Goal: Task Accomplishment & Management: Check status

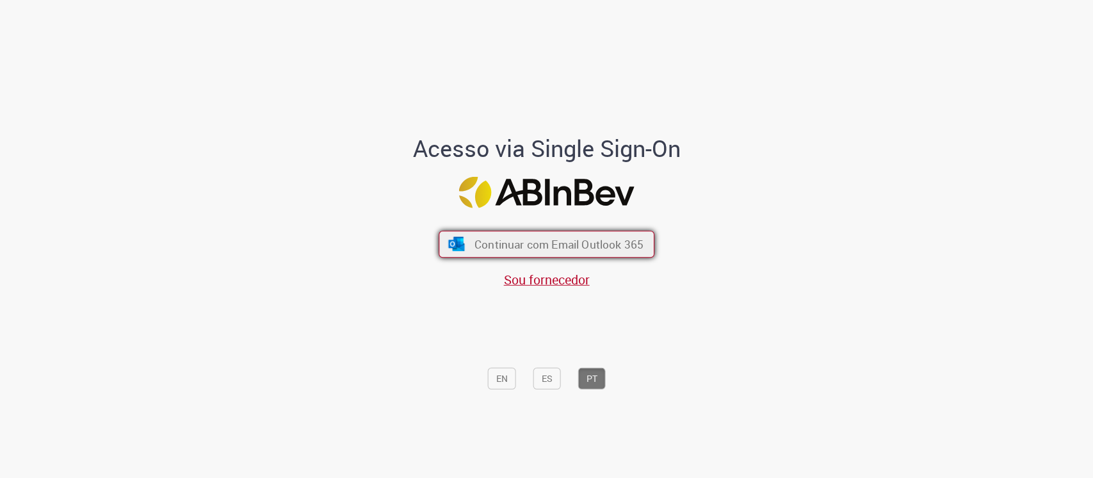
click at [569, 241] on span "Continuar com Email Outlook 365" at bounding box center [559, 243] width 169 height 15
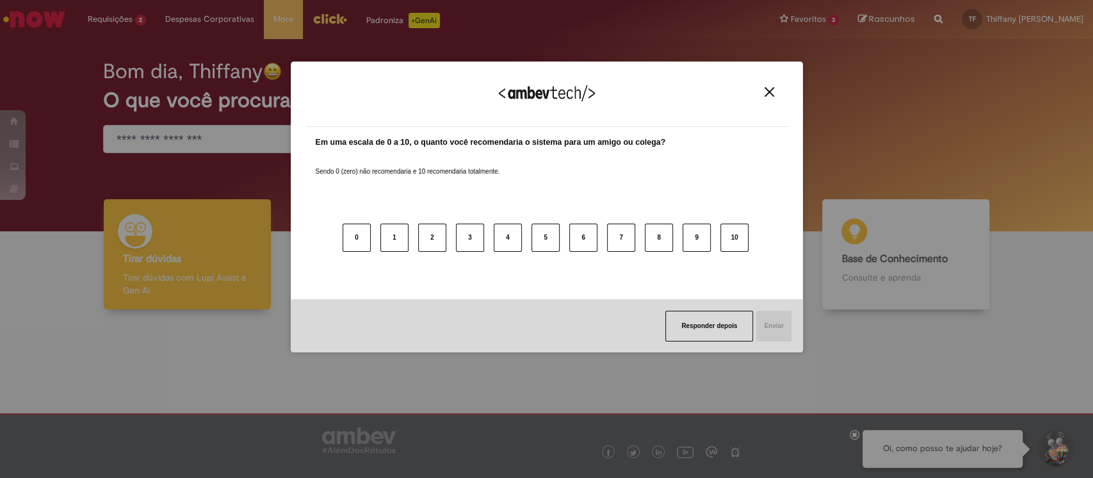
click at [773, 91] on img "Close" at bounding box center [770, 92] width 10 height 10
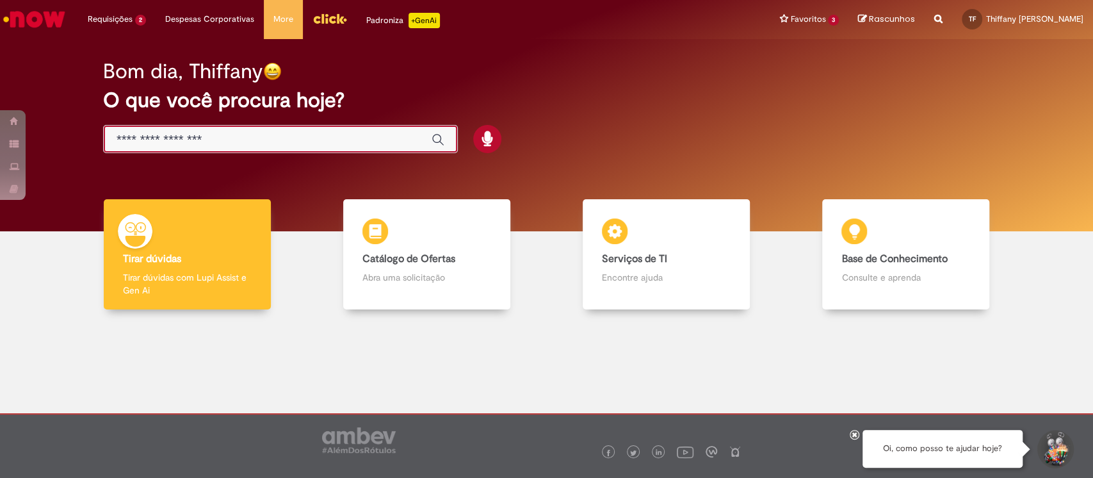
click at [366, 137] on input "Basta digitar aqui" at bounding box center [268, 140] width 302 height 15
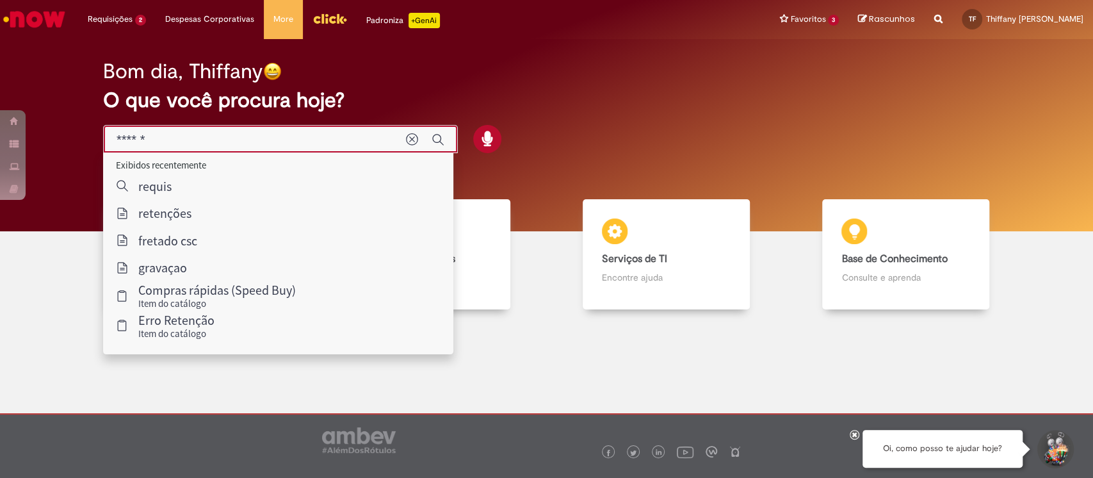
type input "*******"
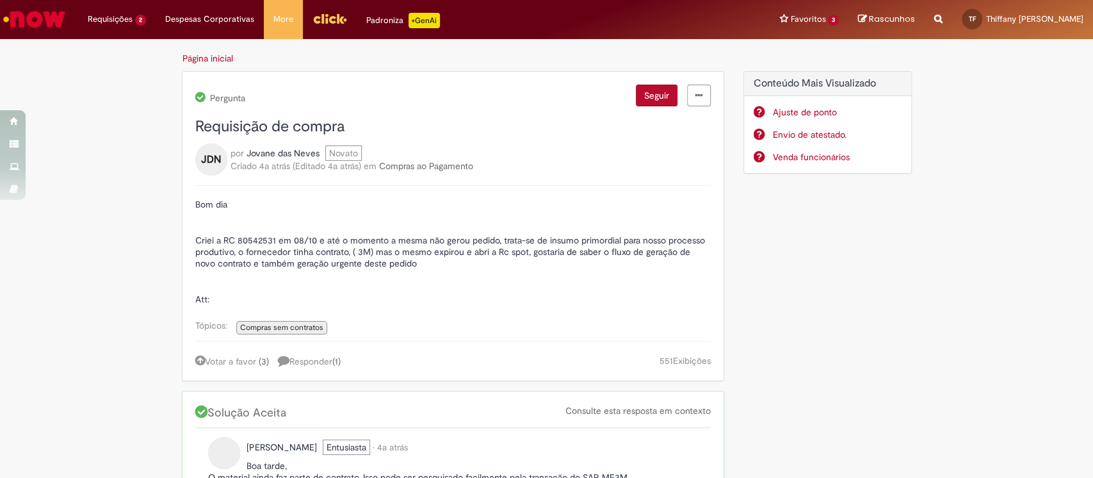
click at [46, 18] on img "Ir para a Homepage" at bounding box center [34, 19] width 66 height 26
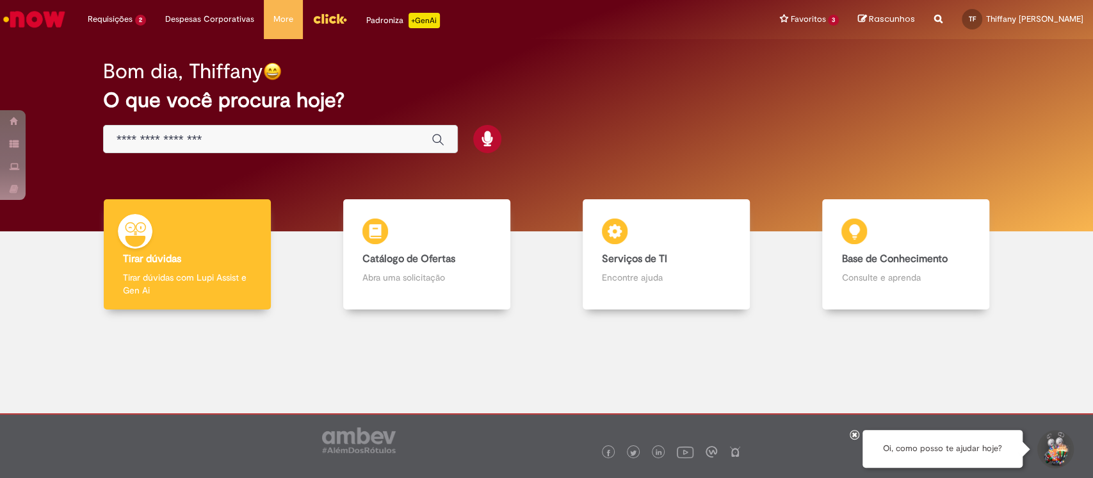
click at [282, 141] on input "Basta digitar aqui" at bounding box center [268, 140] width 302 height 15
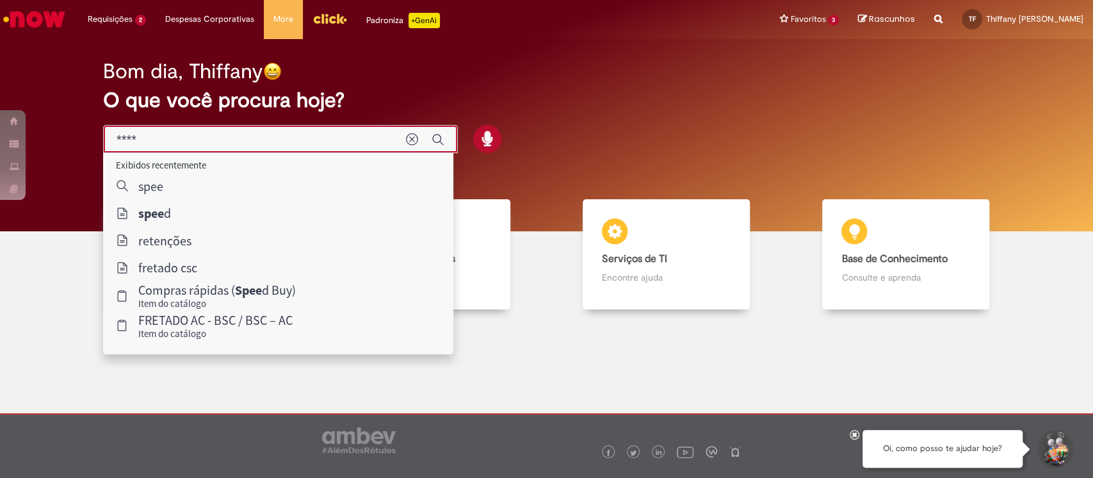
type input "*****"
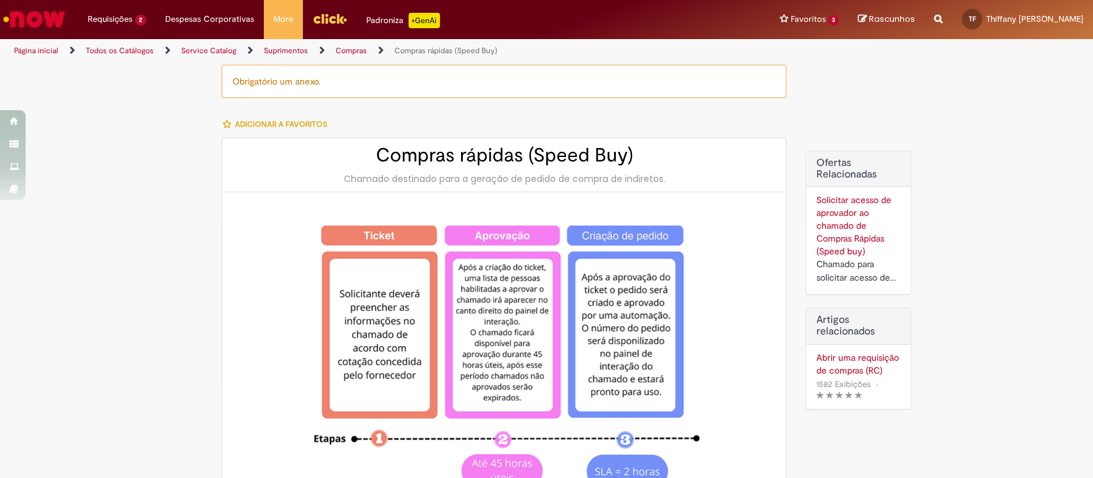
type input "********"
type input "**********"
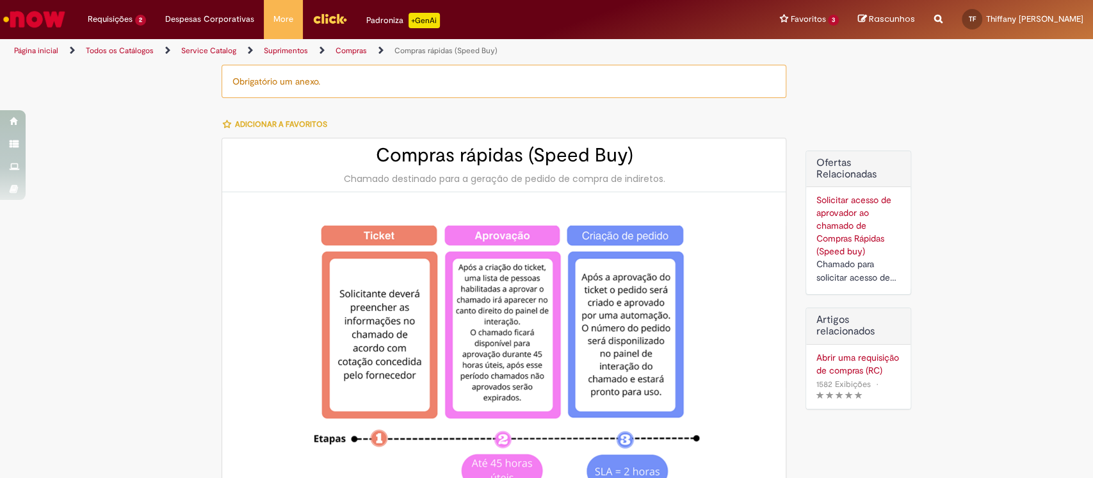
type input "****"
type input "**********"
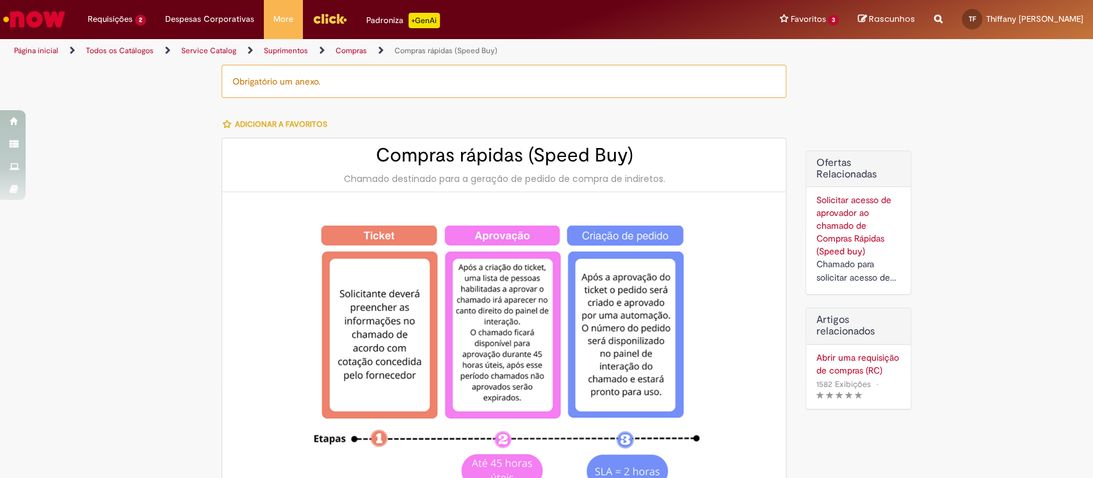
type input "**********"
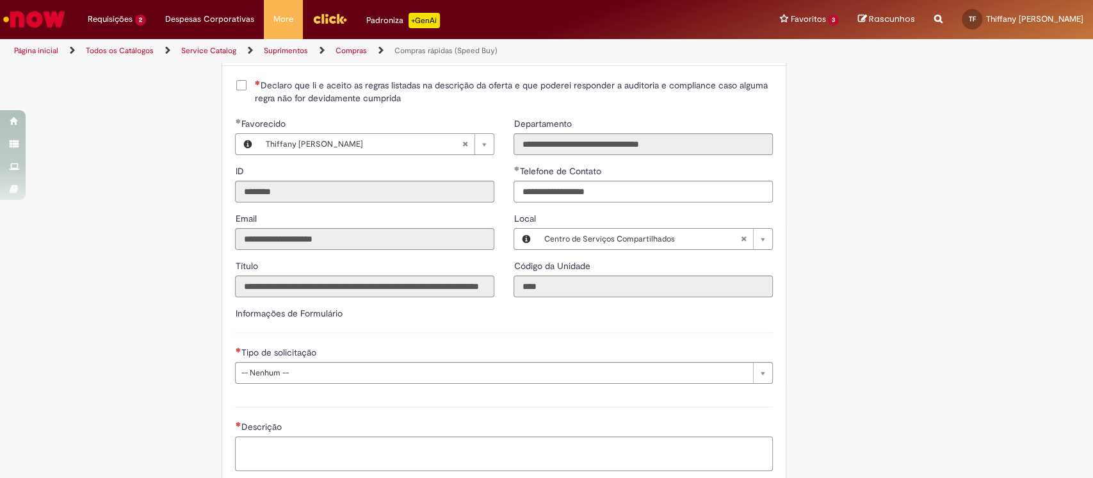
scroll to position [1452, 0]
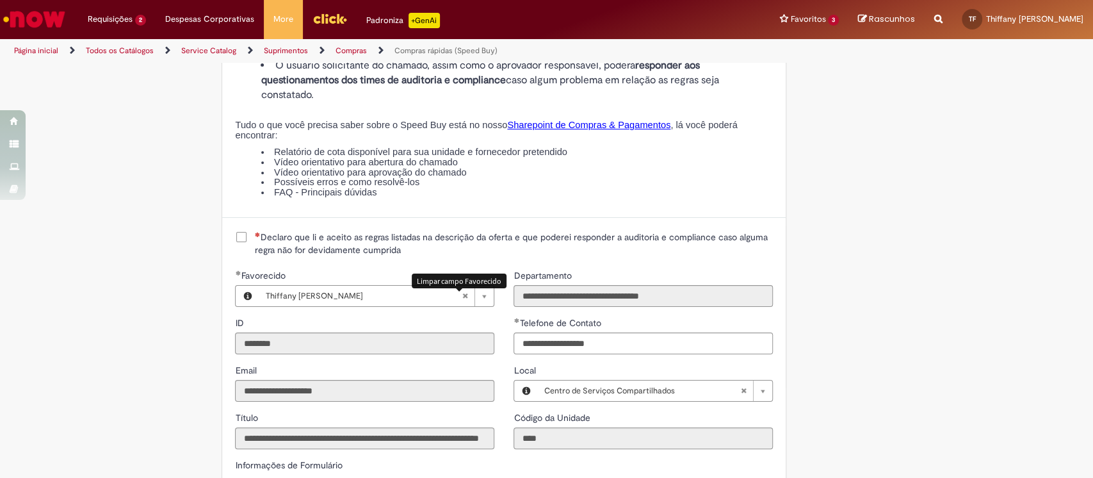
click at [455, 297] on abbr "Limpar campo Favorecido" at bounding box center [464, 296] width 19 height 20
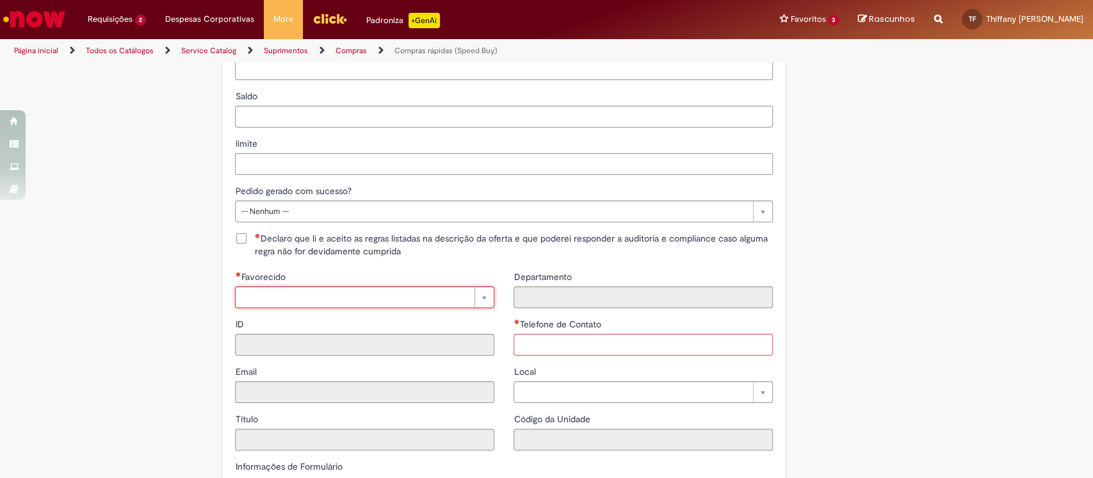
scroll to position [1794, 0]
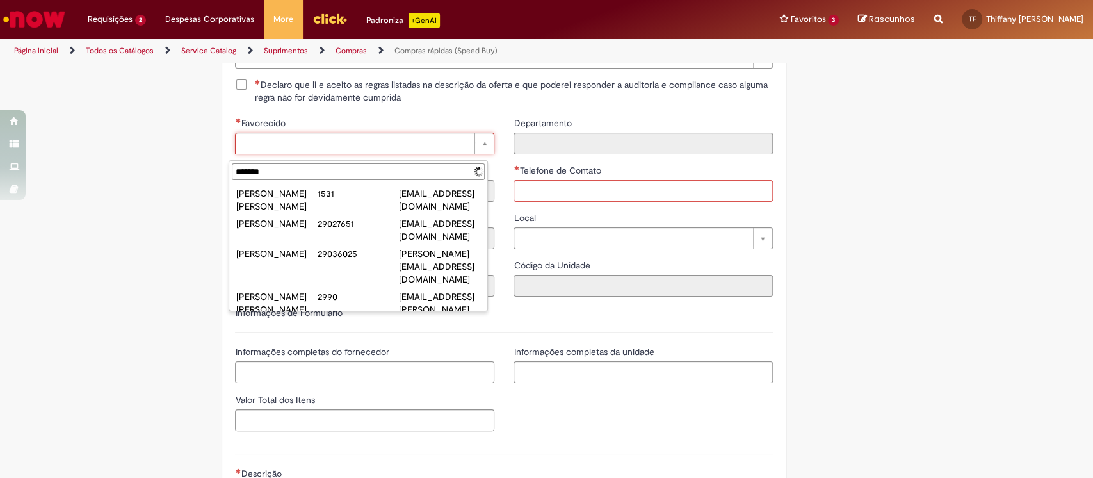
type input "*******"
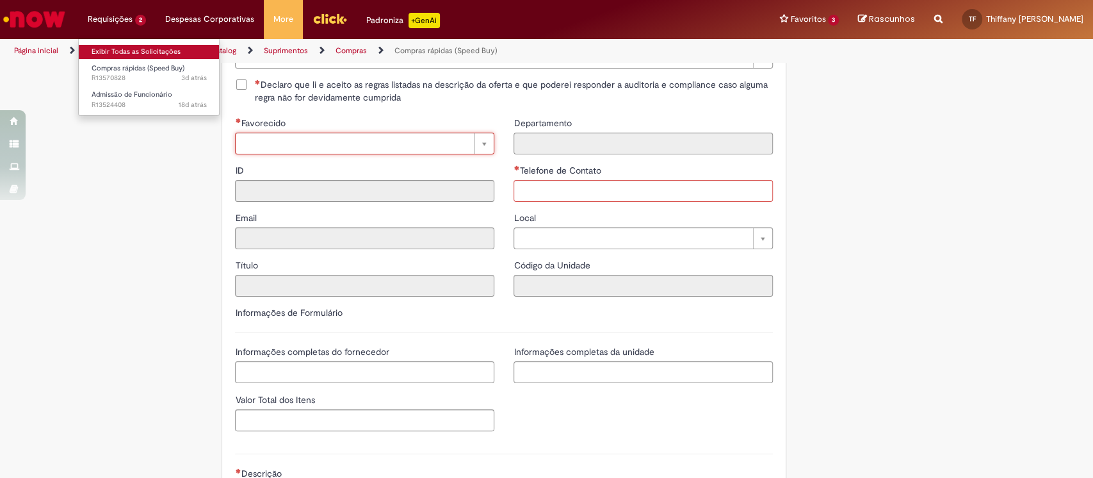
click at [121, 50] on link "Exibir Todas as Solicitações" at bounding box center [149, 52] width 141 height 14
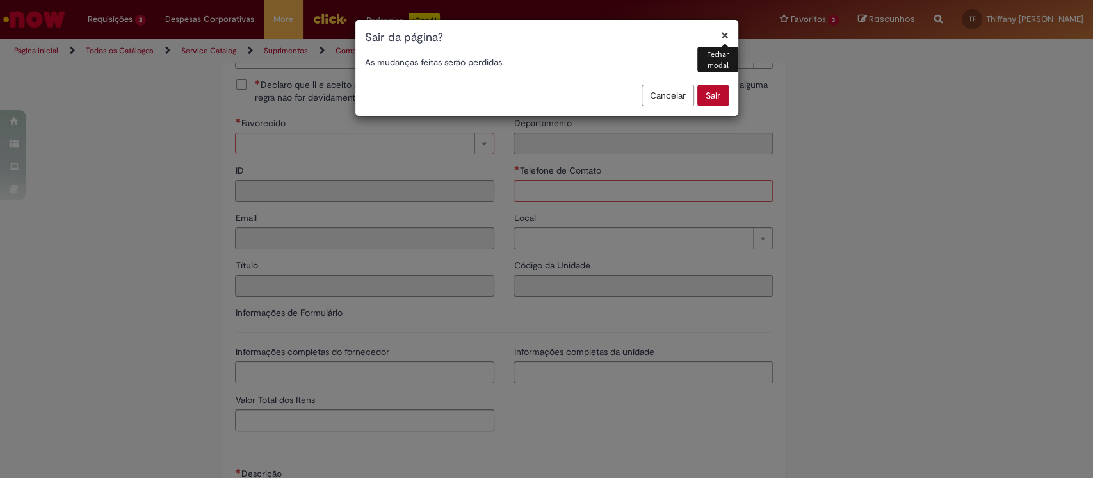
click at [703, 97] on button "Sair" at bounding box center [713, 96] width 31 height 22
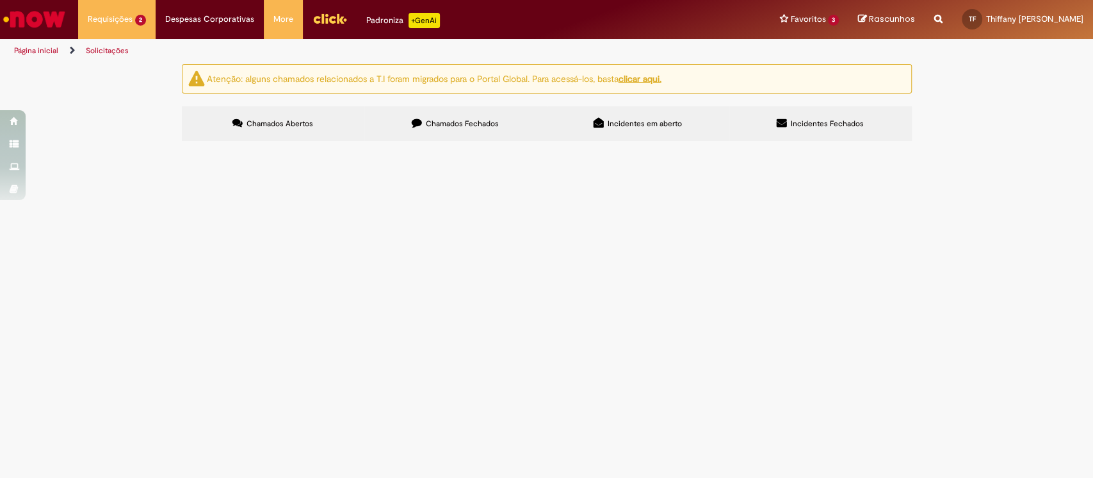
click at [448, 110] on label "Chamados Fechados" at bounding box center [455, 123] width 183 height 35
click at [0, 0] on span "Compras rápidas (Speed Buy)" at bounding box center [0, 0] width 0 height 0
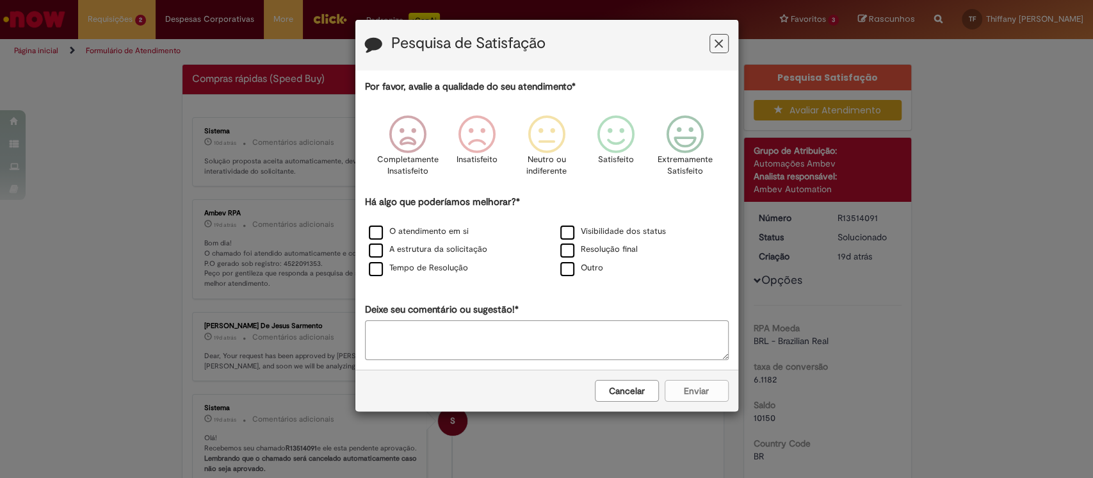
click at [725, 34] on button "Feedback" at bounding box center [719, 43] width 19 height 19
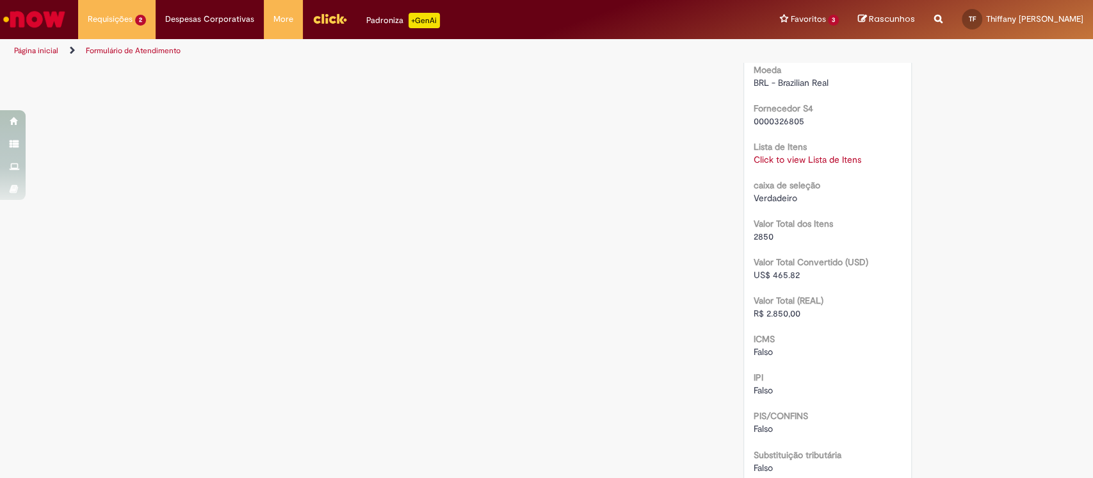
scroll to position [1195, 0]
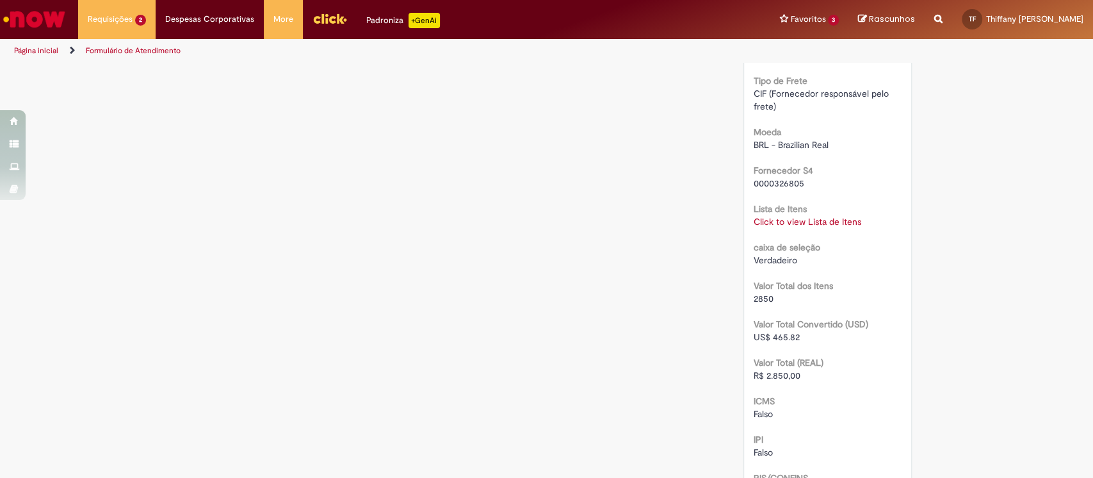
click at [769, 227] on link "Click to view Lista de Itens" at bounding box center [808, 222] width 108 height 12
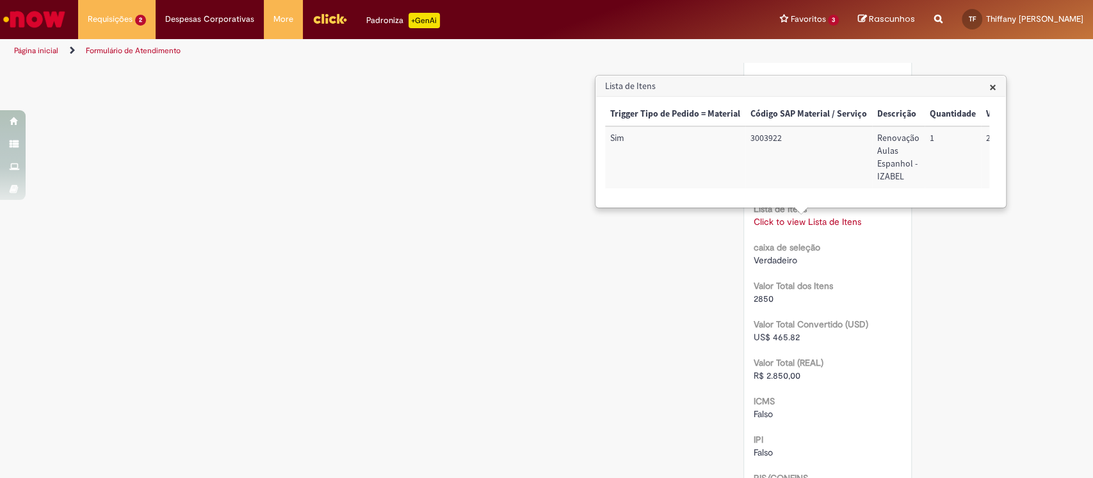
scroll to position [0, 48]
drag, startPoint x: 732, startPoint y: 215, endPoint x: 831, endPoint y: 215, distance: 99.3
click at [831, 207] on div "× Trigger Tipo de Pedido = Material Código SAP Material / Serviço Descrição Qua…" at bounding box center [800, 152] width 409 height 110
click at [872, 259] on div "caixa de seleção Verdadeiro" at bounding box center [828, 252] width 148 height 29
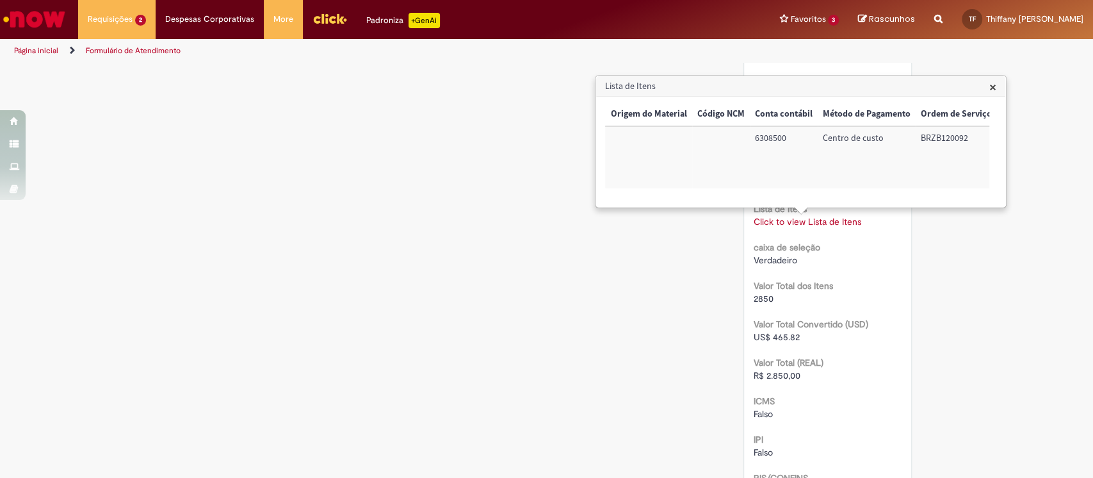
click at [993, 87] on span "×" at bounding box center [993, 86] width 7 height 17
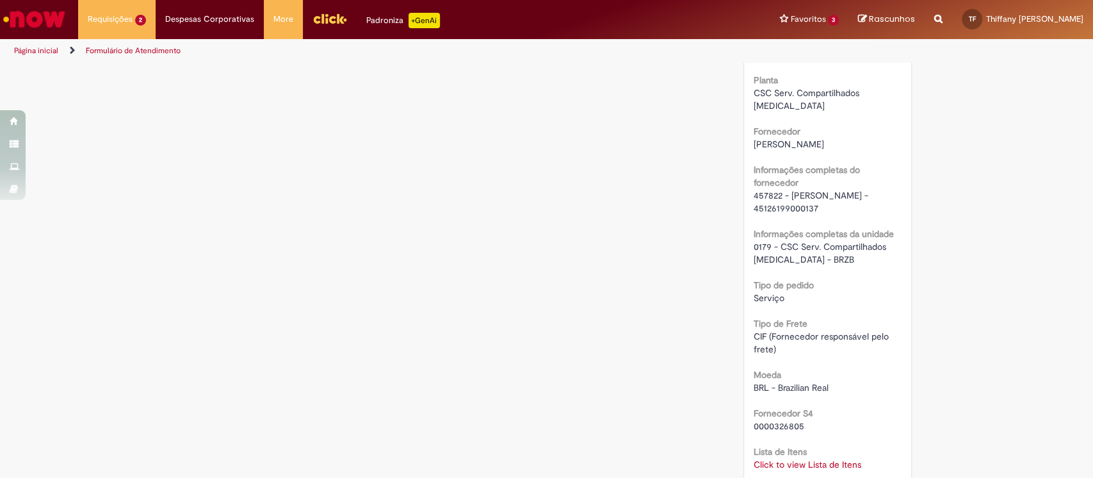
scroll to position [939, 0]
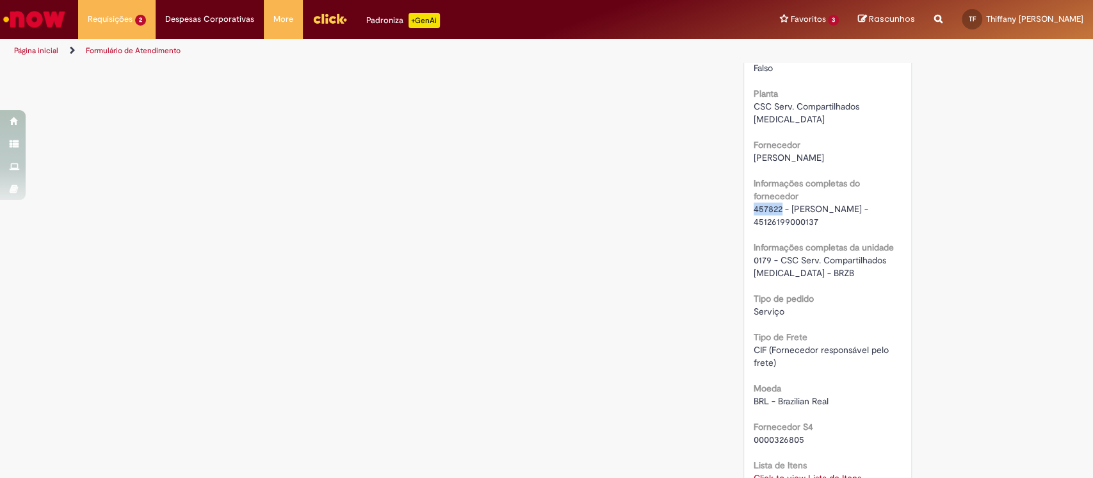
drag, startPoint x: 748, startPoint y: 208, endPoint x: 776, endPoint y: 202, distance: 28.1
click at [776, 203] on span "457822 - ISABEL CRISTINA RODRIGUEZ MILLAN - 45126199000137" at bounding box center [812, 215] width 117 height 24
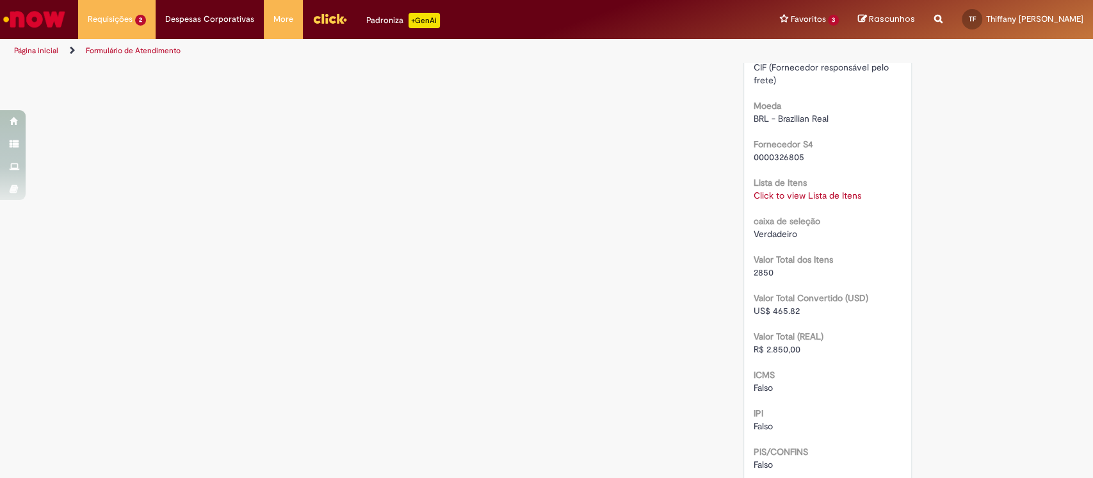
scroll to position [1195, 0]
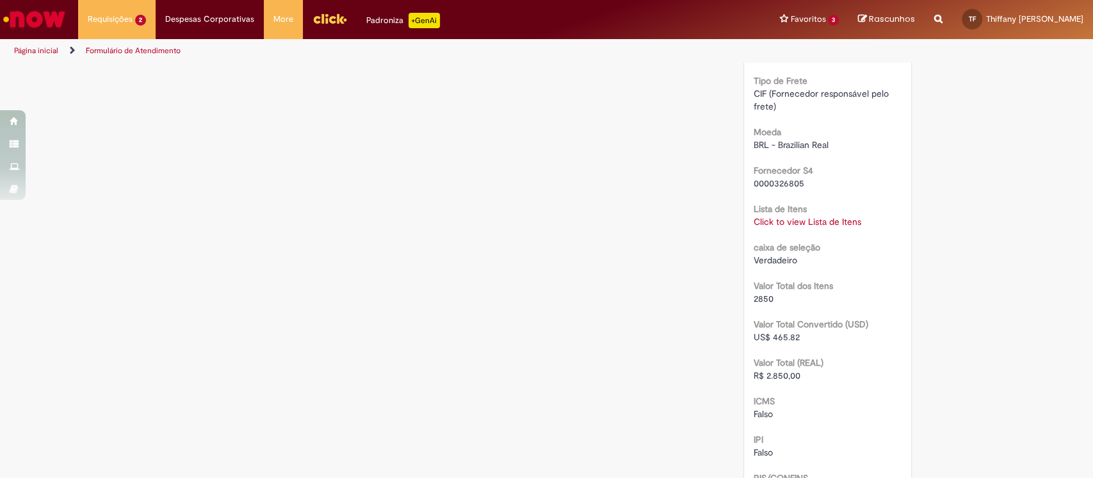
click at [776, 227] on link "Click to view Lista de Itens" at bounding box center [808, 222] width 108 height 12
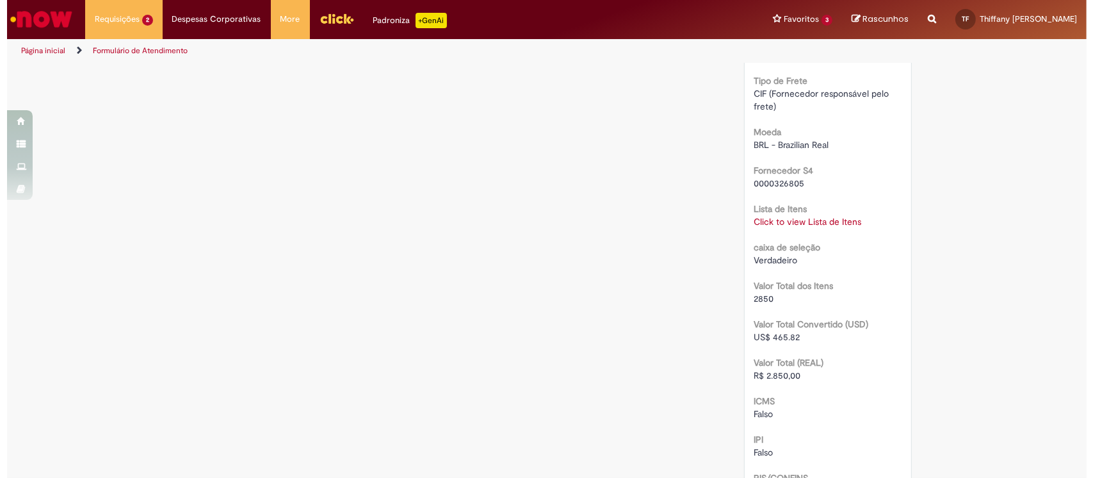
scroll to position [1281, 0]
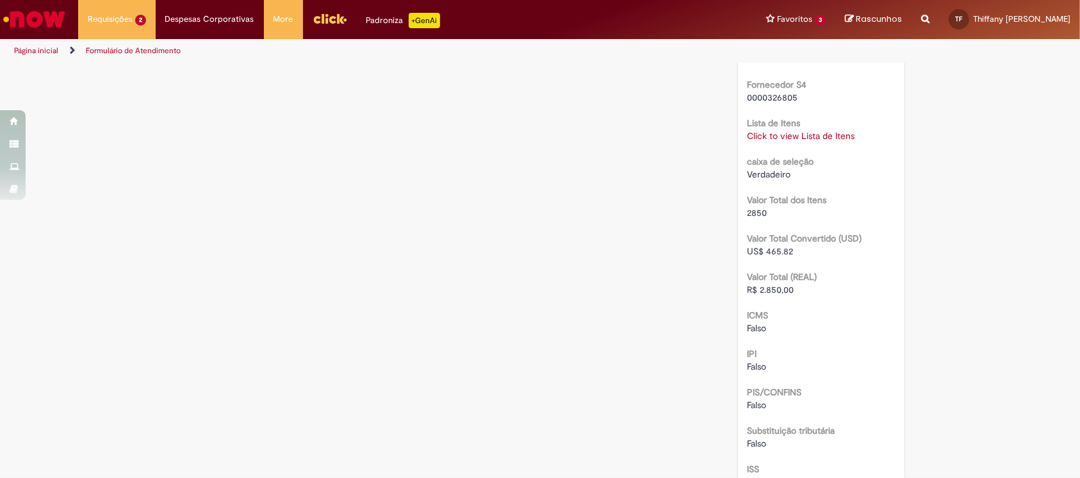
click at [771, 142] on link "Click to view Lista de Itens" at bounding box center [802, 136] width 108 height 12
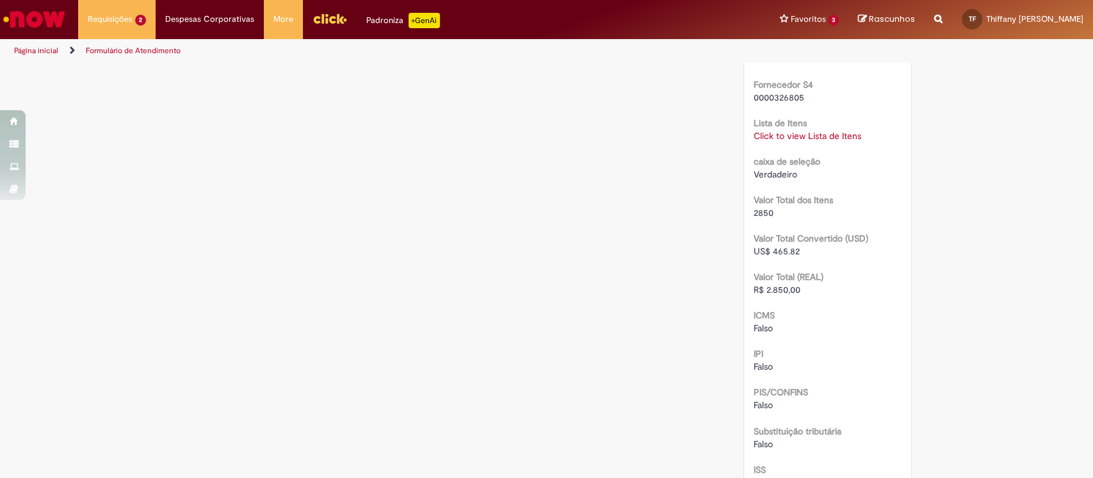
click at [769, 142] on link "Click to view Lista de Itens" at bounding box center [808, 136] width 108 height 12
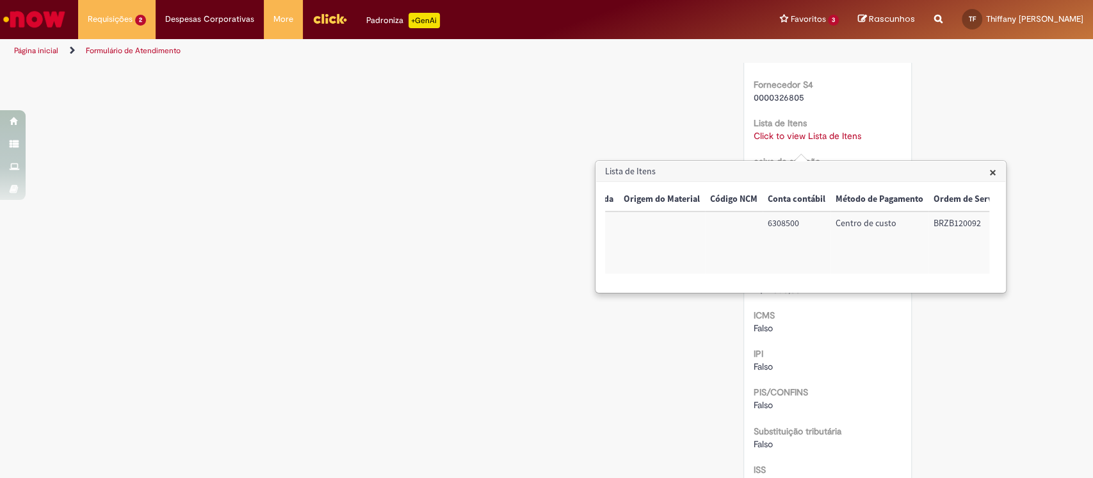
scroll to position [0, 512]
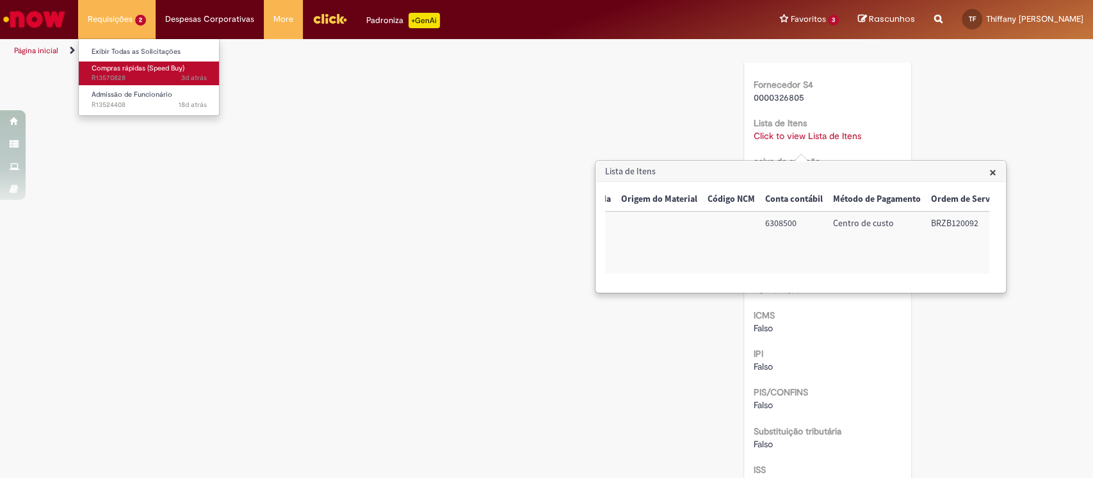
click at [127, 65] on span "Compras rápidas (Speed Buy)" at bounding box center [138, 68] width 93 height 10
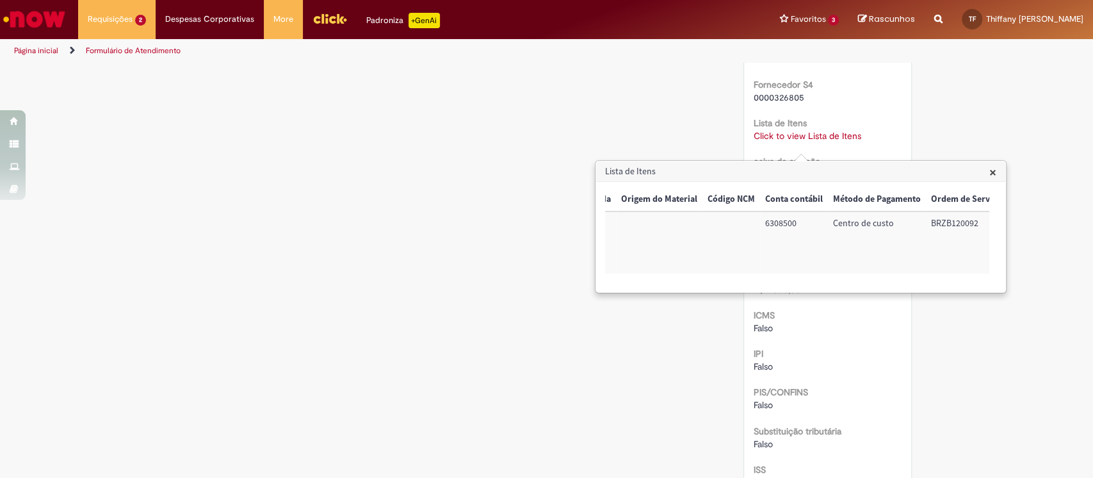
click at [995, 172] on span "×" at bounding box center [993, 171] width 7 height 17
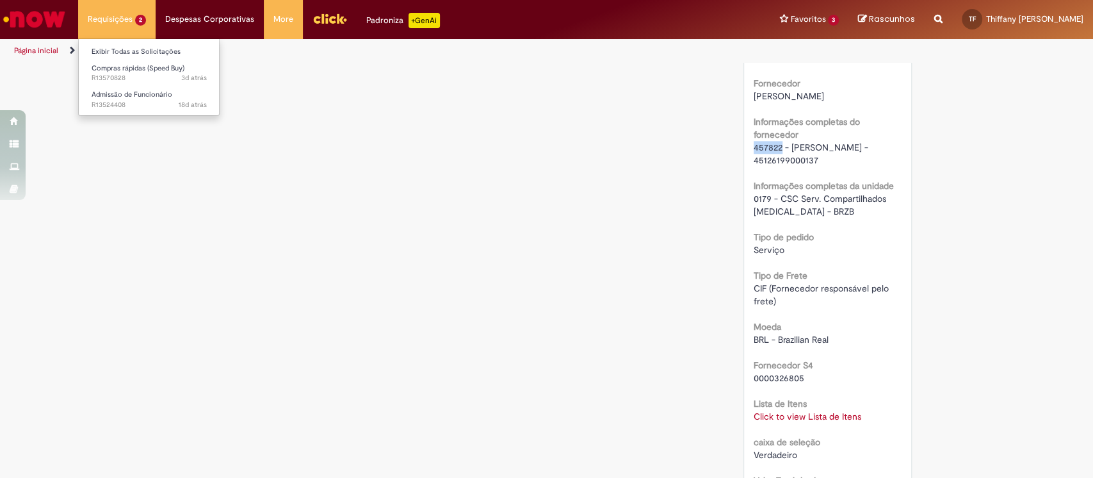
scroll to position [939, 0]
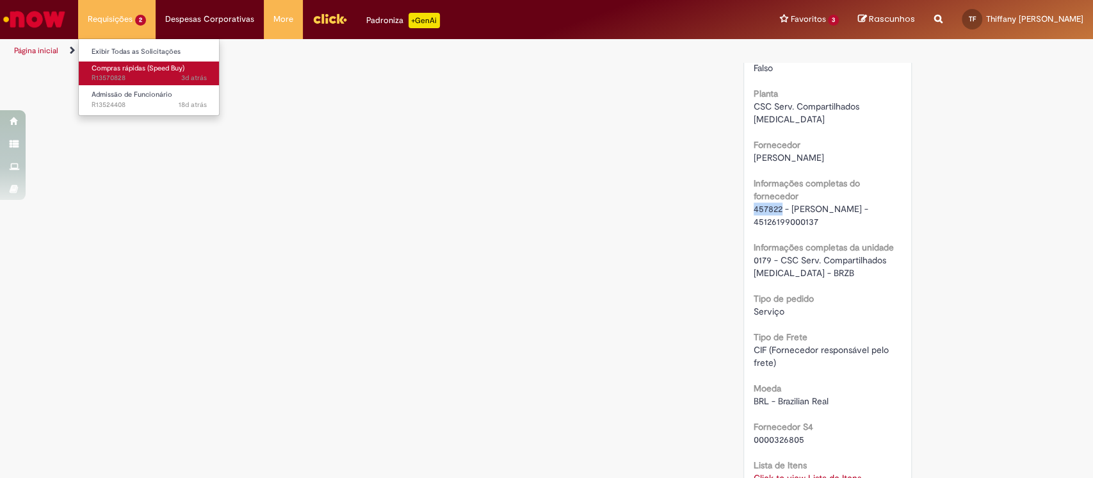
click at [161, 80] on span "3d atrás 3 dias atrás R13570828" at bounding box center [149, 78] width 115 height 10
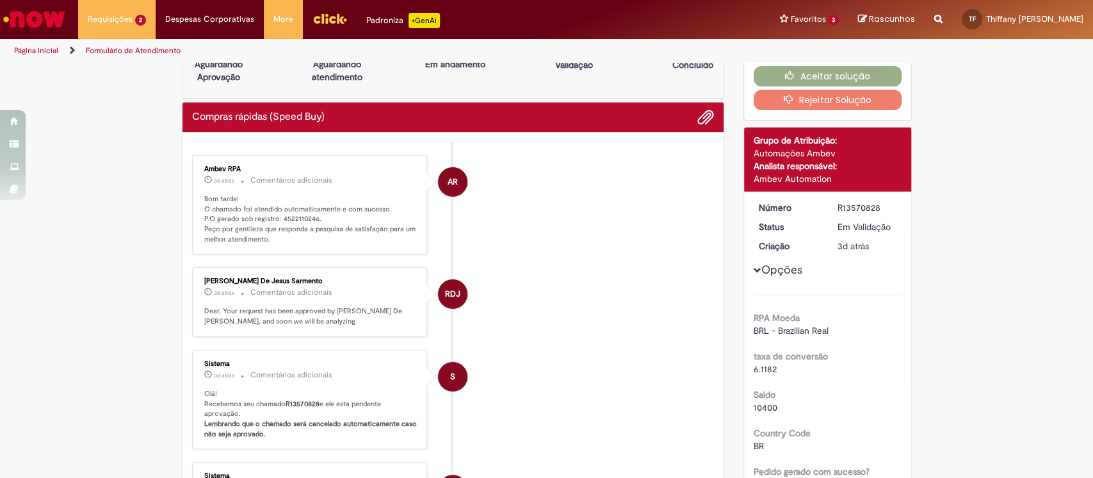
scroll to position [0, 0]
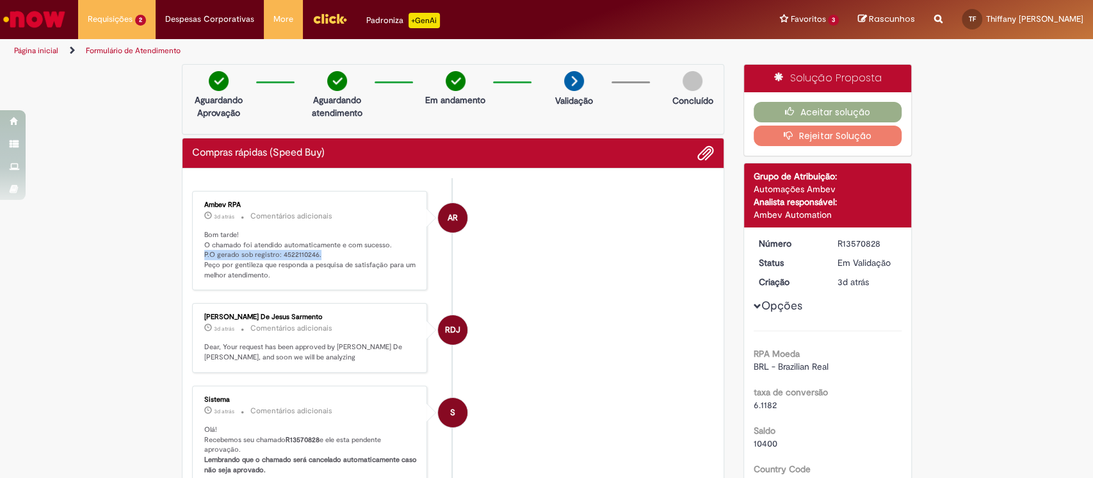
drag, startPoint x: 196, startPoint y: 252, endPoint x: 337, endPoint y: 256, distance: 141.0
click at [337, 256] on p "Bom tarde! O chamado foi atendido automaticamente e com sucesso. P.O gerado sob…" at bounding box center [310, 255] width 213 height 51
click at [841, 117] on button "Aceitar solução" at bounding box center [828, 112] width 148 height 20
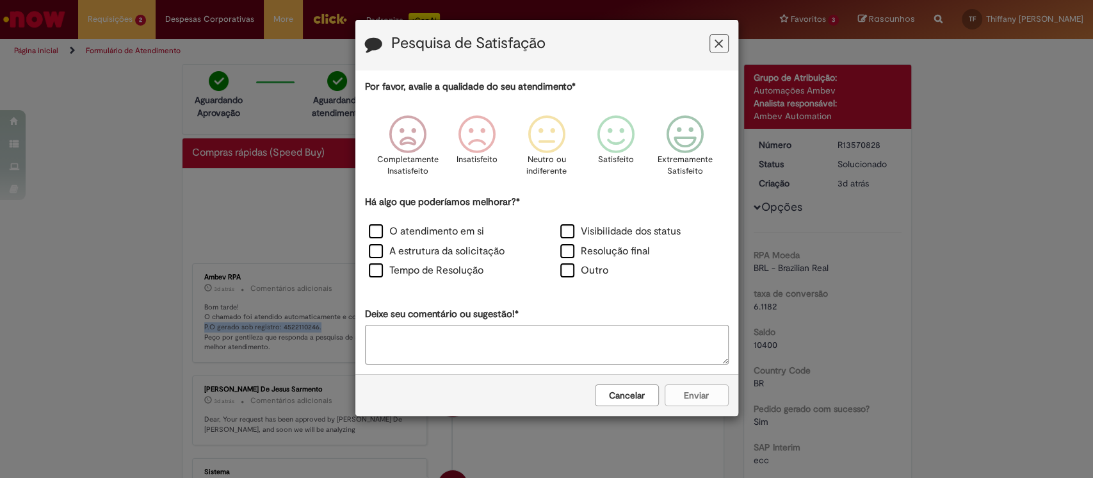
click at [710, 45] on button "Feedback" at bounding box center [719, 43] width 19 height 19
